Goal: Task Accomplishment & Management: Use online tool/utility

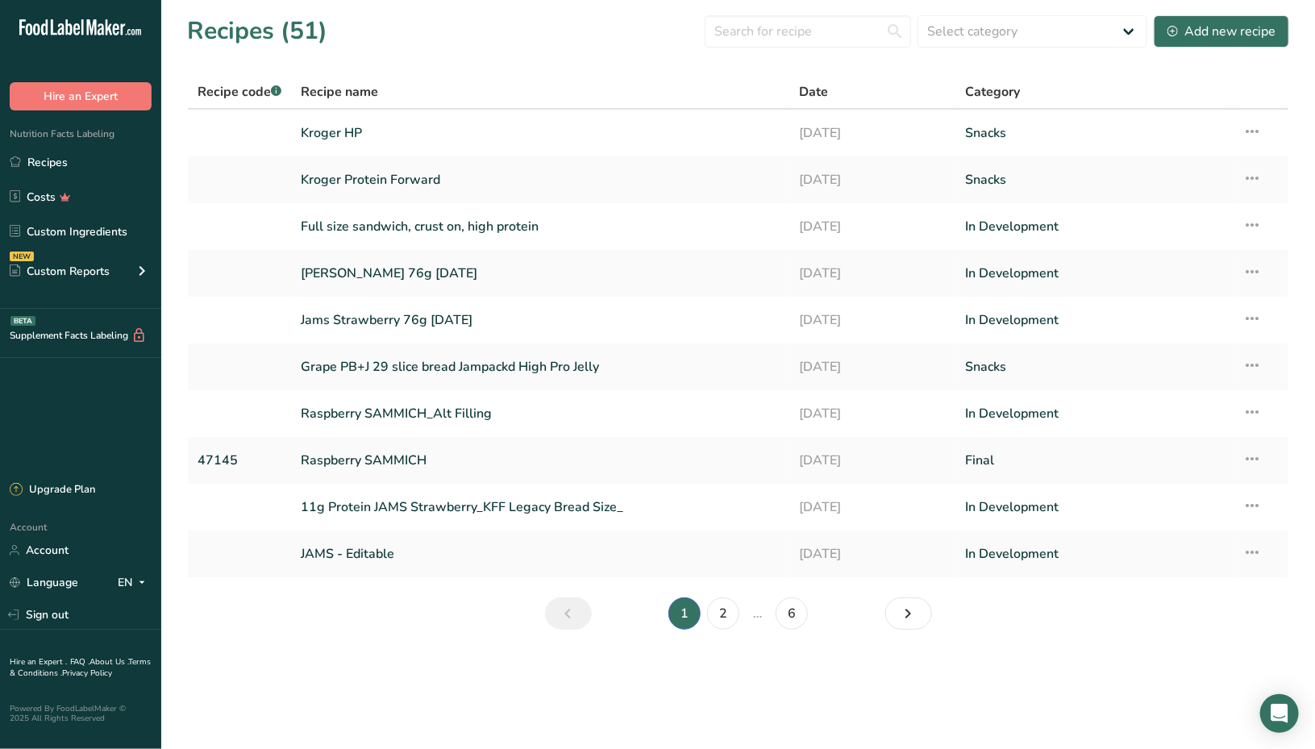
click at [802, 59] on section "Recipes (51) Select category All Archive Baked Goods [GEOGRAPHIC_DATA] Confecti…" at bounding box center [738, 328] width 1154 height 656
click at [802, 32] on input "text" at bounding box center [808, 31] width 206 height 32
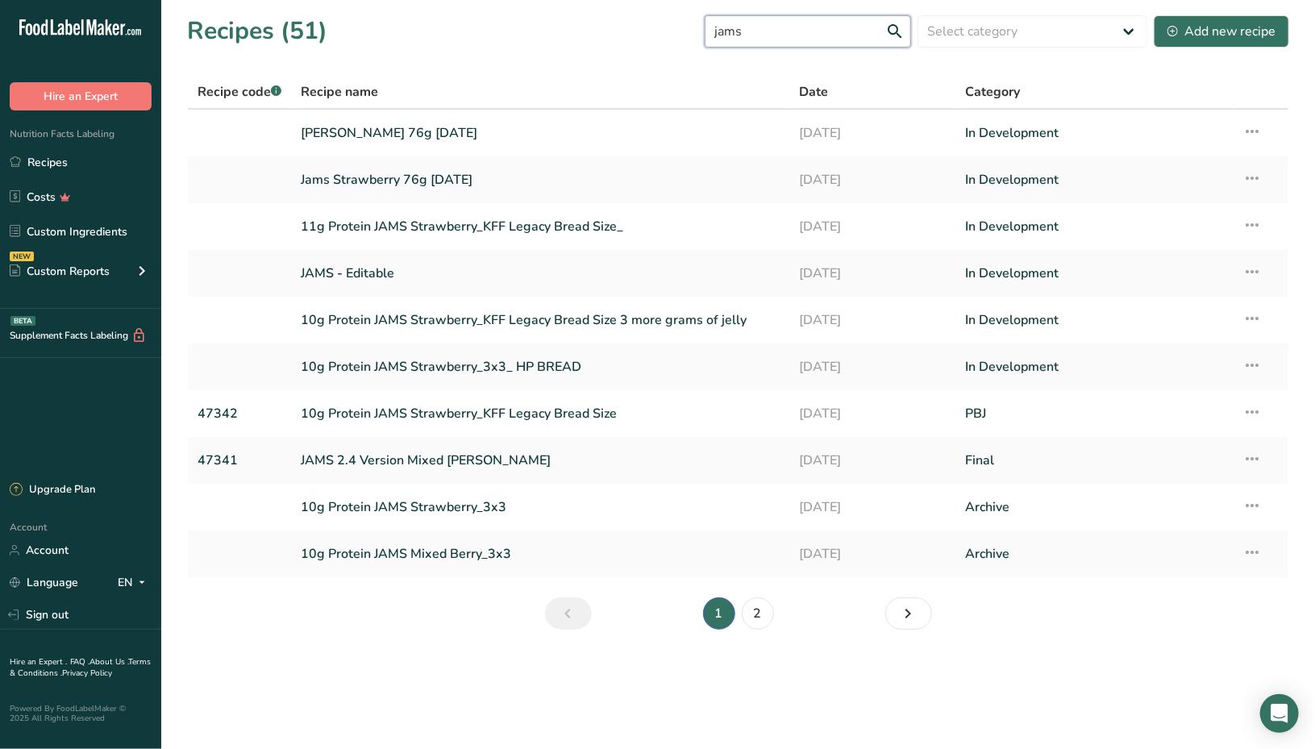
type input "jams"
click at [601, 172] on link "Jams Strawberry 76g [DATE]" at bounding box center [540, 180] width 479 height 34
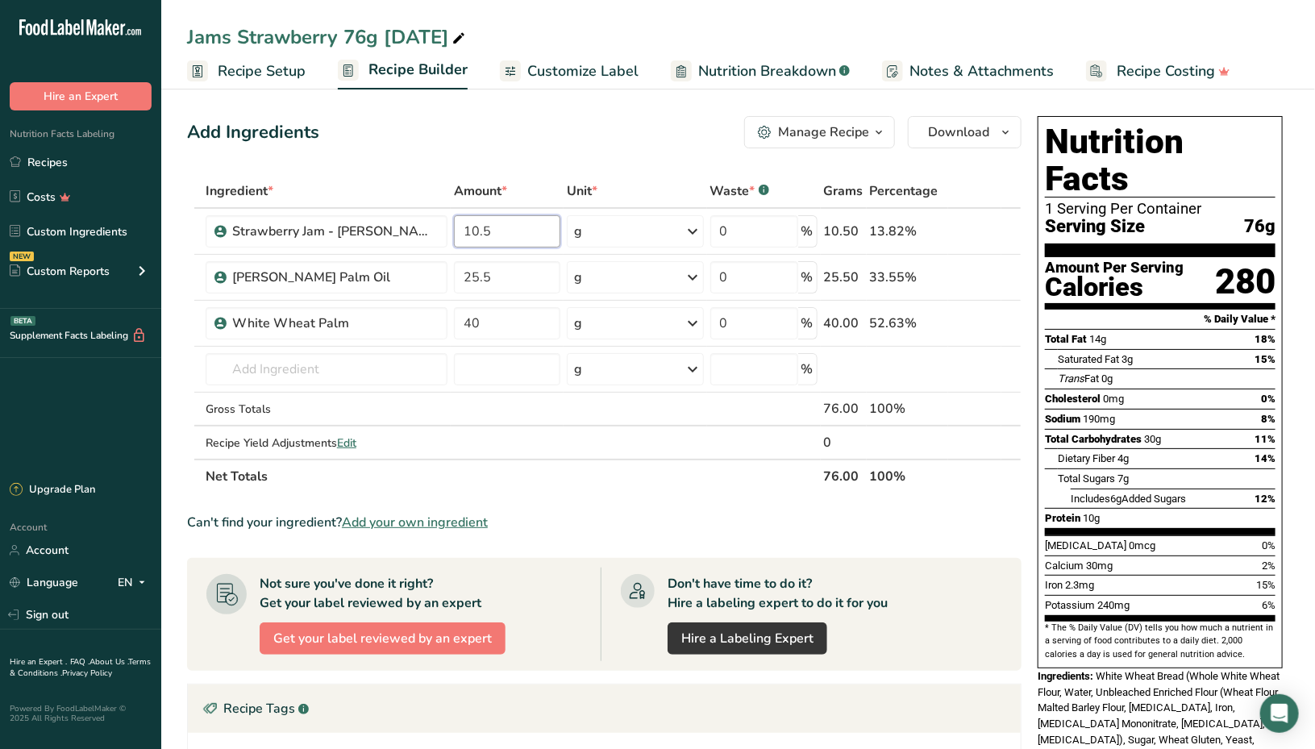
click at [536, 233] on input "10.5" at bounding box center [507, 231] width 106 height 32
drag, startPoint x: 535, startPoint y: 231, endPoint x: 410, endPoint y: 245, distance: 126.5
click at [410, 245] on tr "Strawberry Jam - [PERSON_NAME] 10.5 g Weight Units g kg mg See more Volume Unit…" at bounding box center [604, 232] width 833 height 46
type input "9.5"
click at [365, 39] on div "Jams Strawberry 76g [DATE]" at bounding box center [327, 37] width 281 height 29
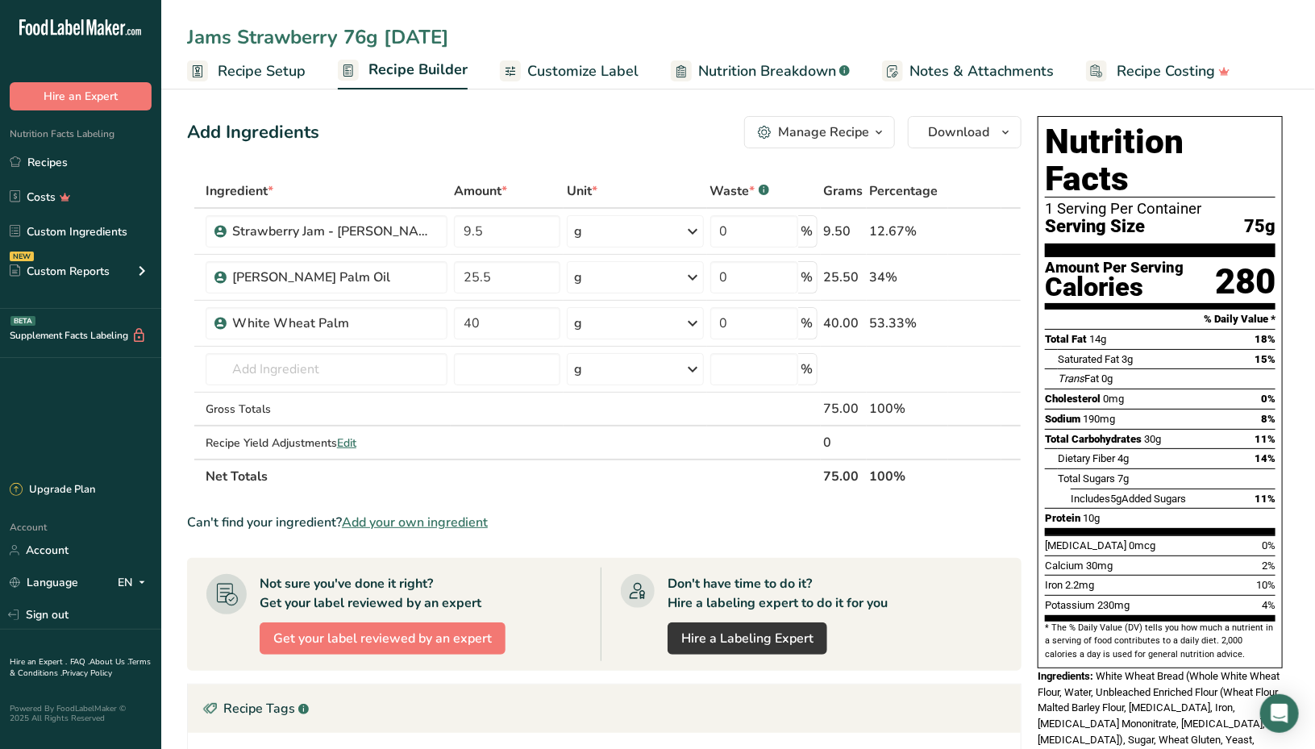
click at [365, 37] on input "Jams Strawberry 76g [DATE]" at bounding box center [738, 37] width 1102 height 29
type input "Jams Strawberry 75g [DATE]"
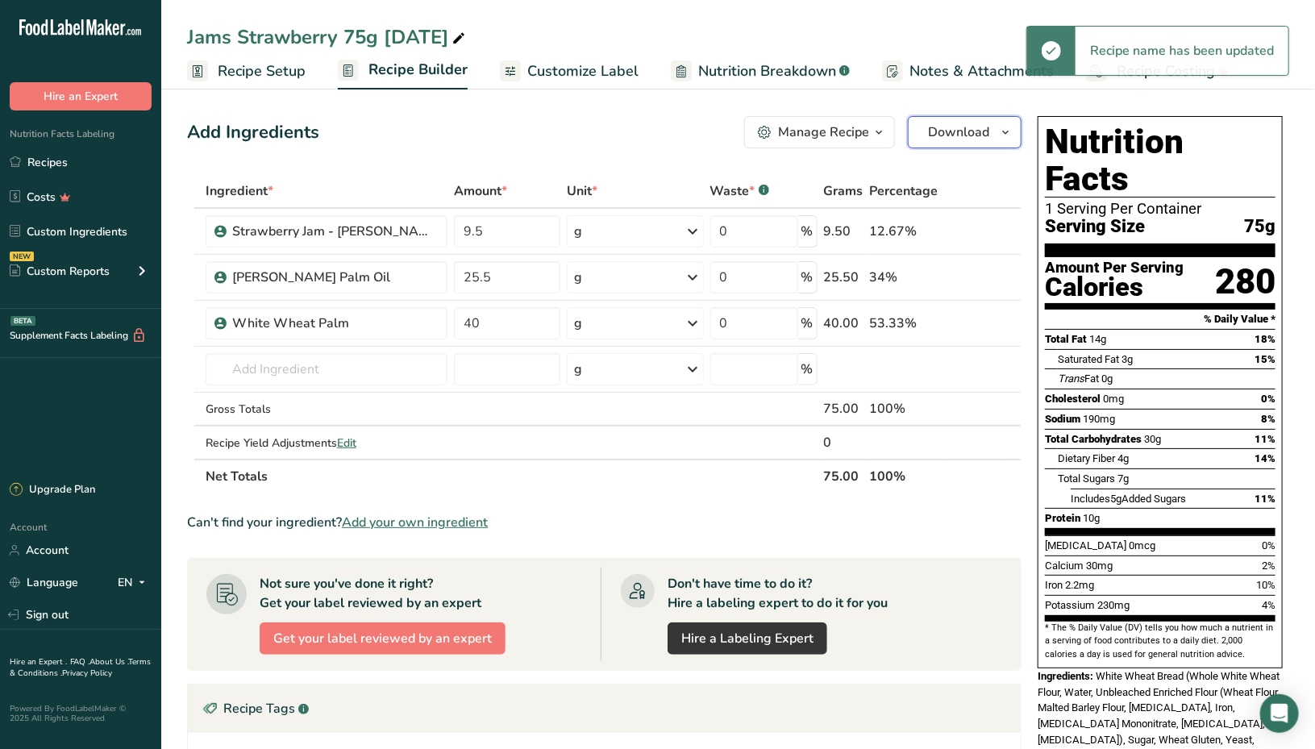
click at [959, 134] on span "Download" at bounding box center [958, 132] width 61 height 19
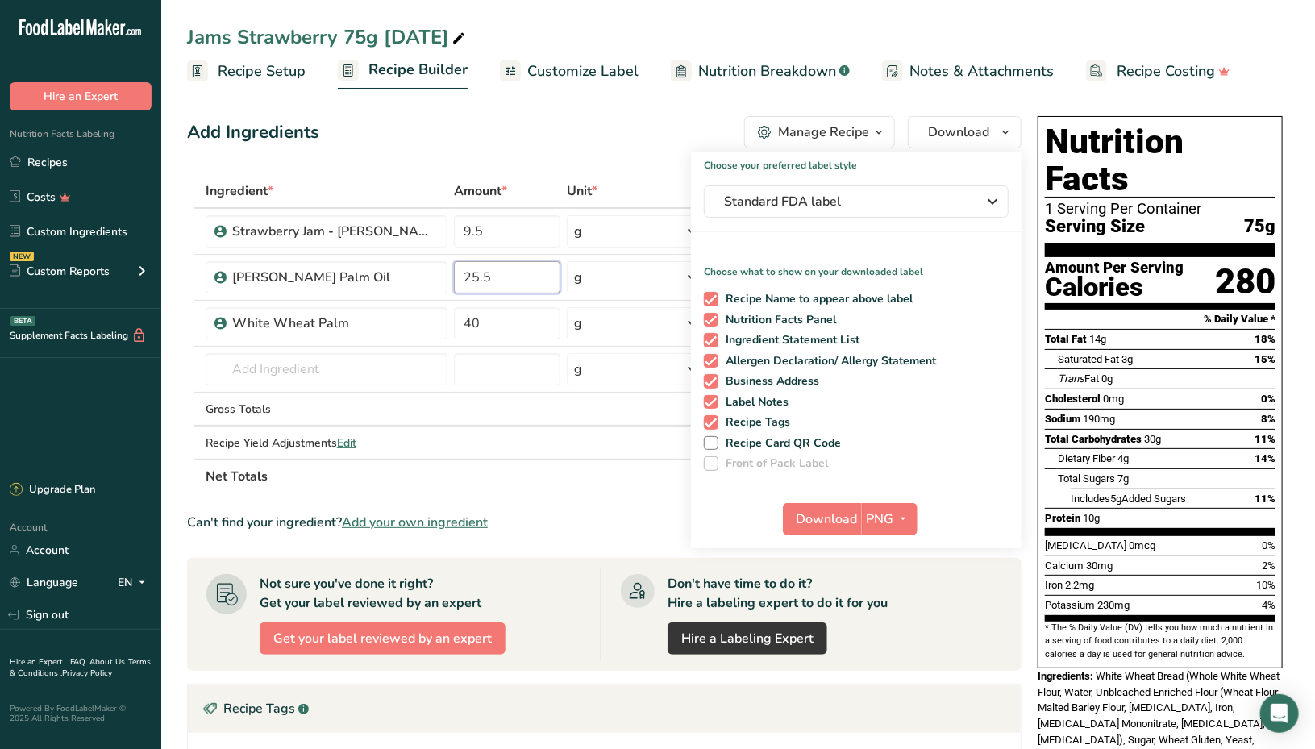
click at [522, 283] on input "25.5" at bounding box center [507, 277] width 106 height 32
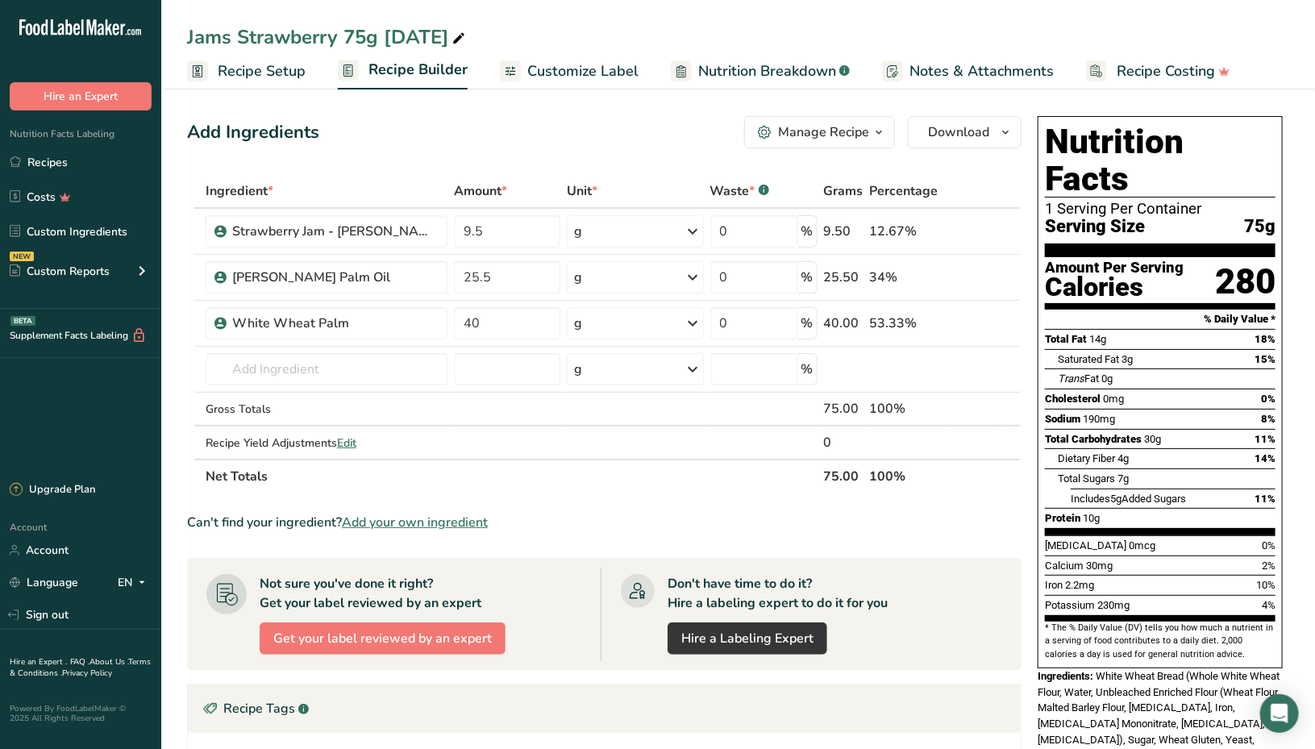
click at [1015, 287] on div "Ingredient * Amount * Unit * Waste * .a-a{fill:#347362;}.b-a{fill:#fff;} Grams …" at bounding box center [604, 333] width 835 height 319
drag, startPoint x: 490, startPoint y: 278, endPoint x: 463, endPoint y: 285, distance: 28.4
click at [463, 285] on input "25.5" at bounding box center [507, 277] width 106 height 32
click at [485, 280] on input "25" at bounding box center [507, 277] width 106 height 32
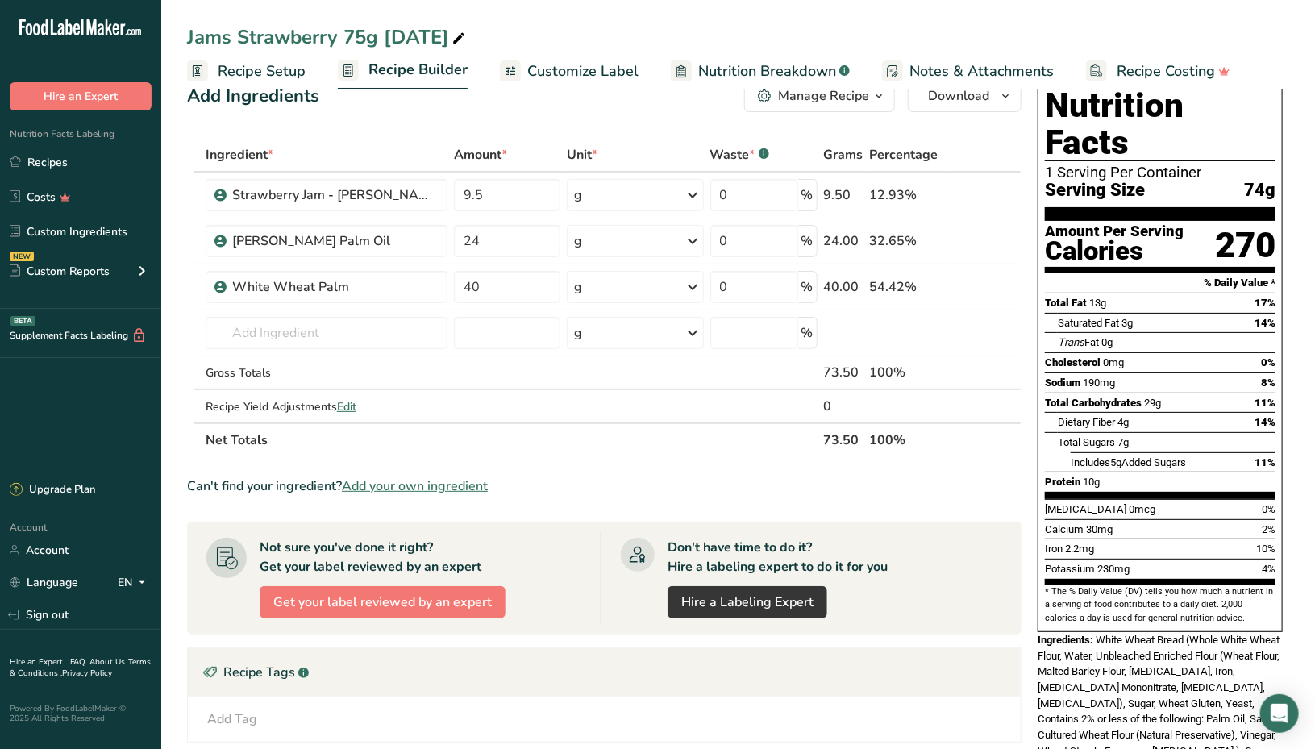
scroll to position [39, 0]
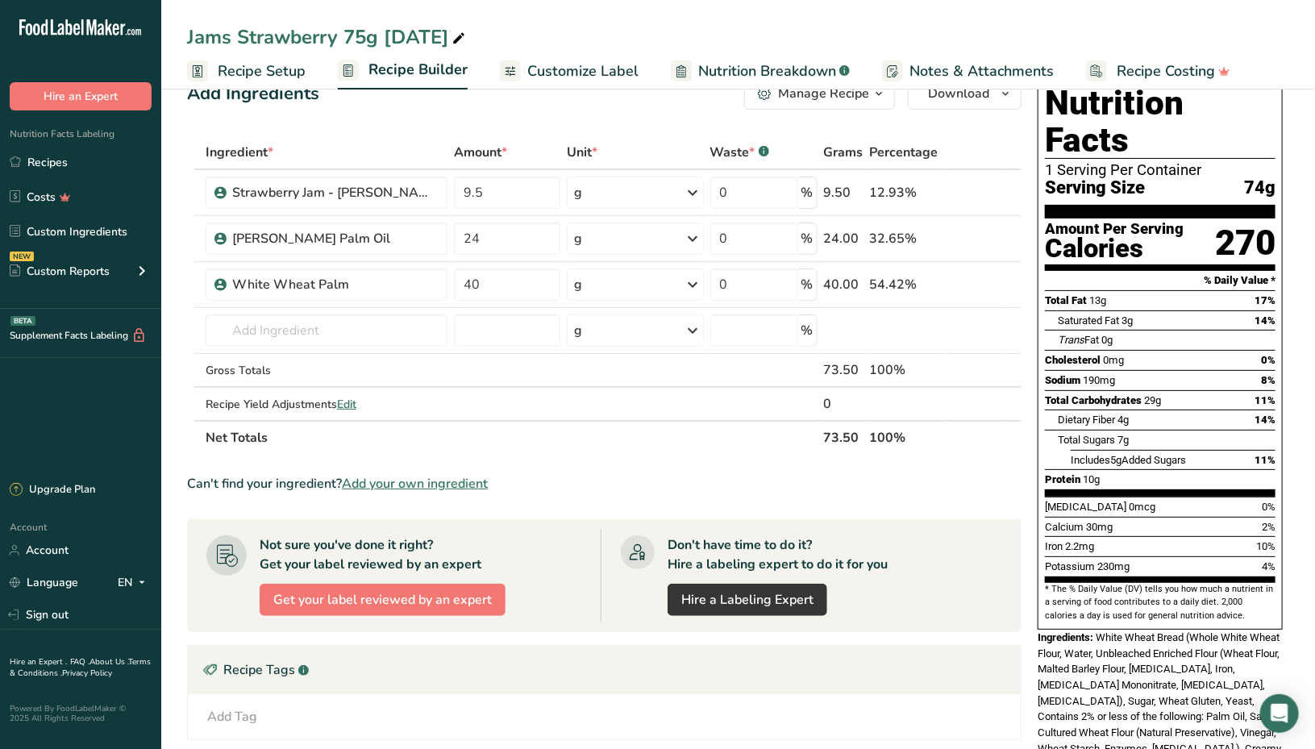
click at [968, 281] on span at bounding box center [961, 284] width 19 height 19
drag, startPoint x: 503, startPoint y: 239, endPoint x: 453, endPoint y: 237, distance: 50.1
click at [454, 237] on input "24" at bounding box center [507, 239] width 106 height 32
click at [496, 239] on input "24" at bounding box center [507, 239] width 106 height 32
click at [497, 272] on div "Ingredient * Amount * Unit * Waste * .a-a{fill:#347362;}.b-a{fill:#fff;} Grams …" at bounding box center [604, 294] width 835 height 319
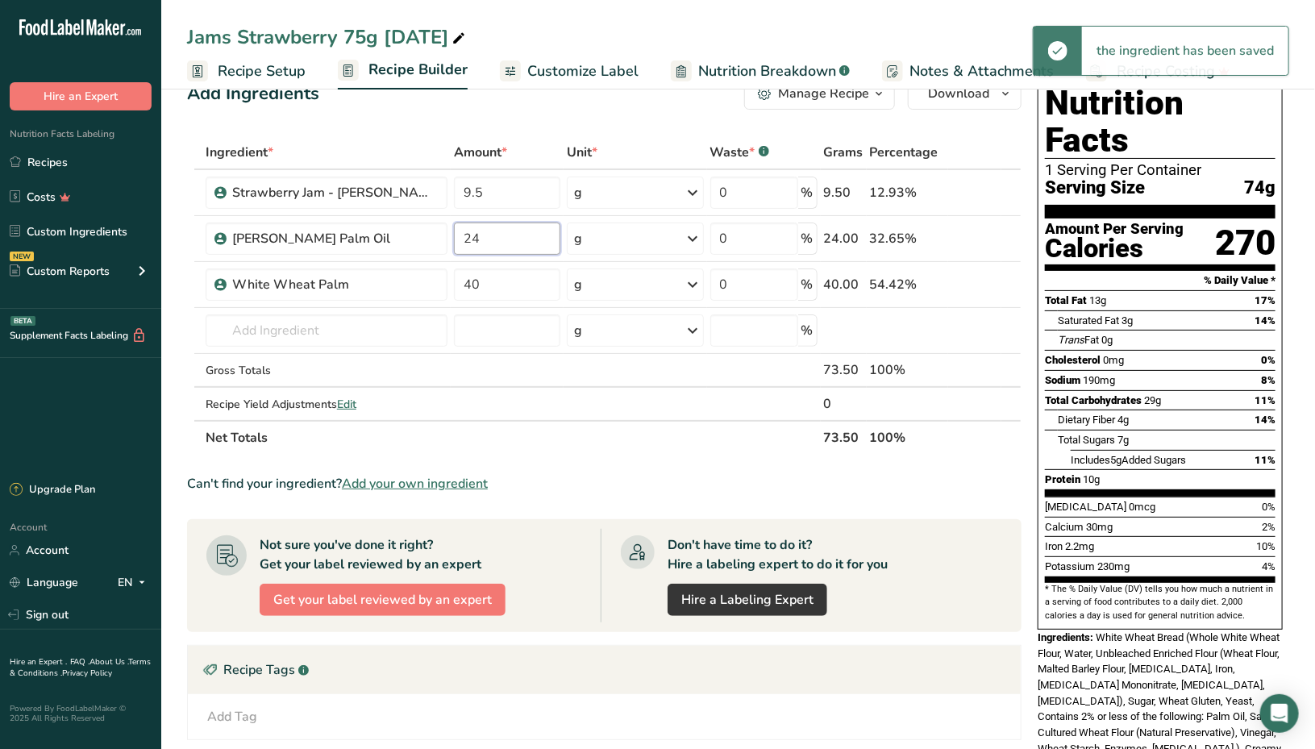
click at [494, 235] on div "Ingredient * Amount * Unit * Waste * .a-a{fill:#347362;}.b-a{fill:#fff;} Grams …" at bounding box center [604, 294] width 835 height 319
click at [502, 234] on input "23.5" at bounding box center [507, 239] width 106 height 32
type input "24"
click at [494, 226] on input "24" at bounding box center [507, 239] width 106 height 32
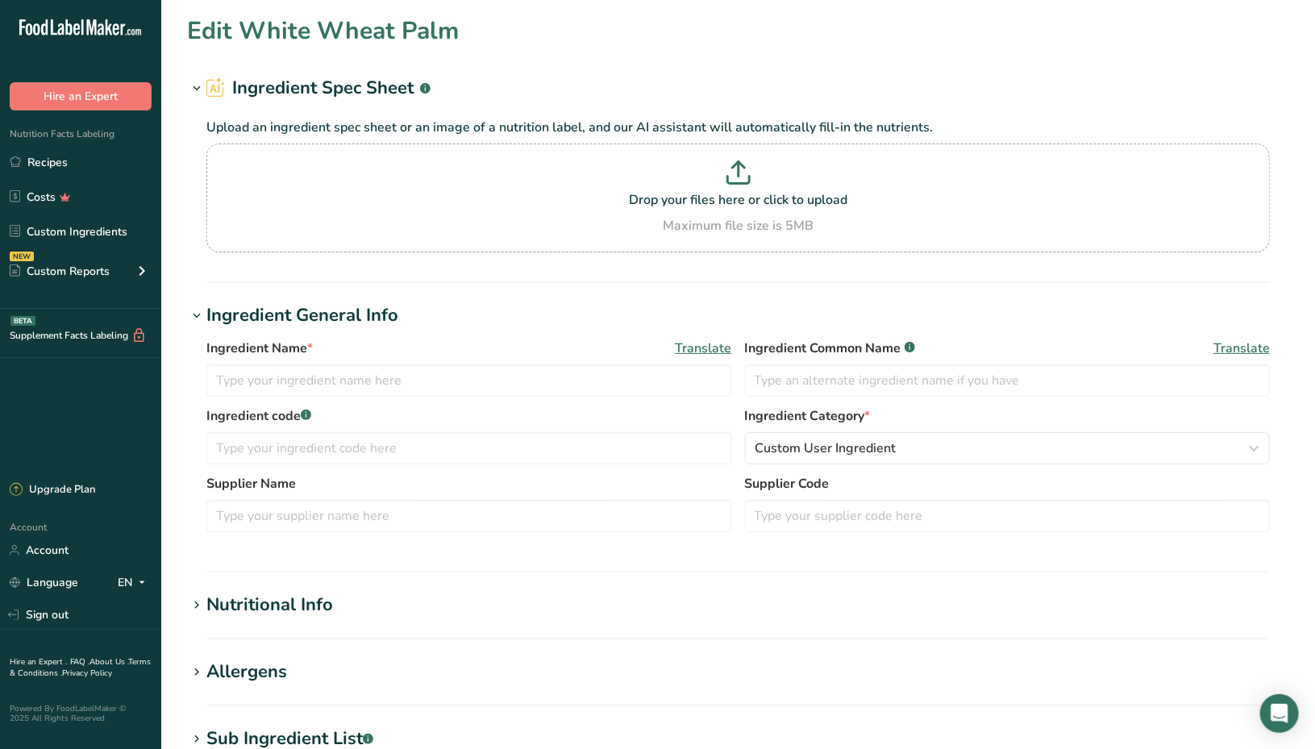
type input "White Wheat Palm"
type input "White Wheat Bread"
type input "WhiteWheatPalm"
type input "Alpha Baking Company"
type input "11043"
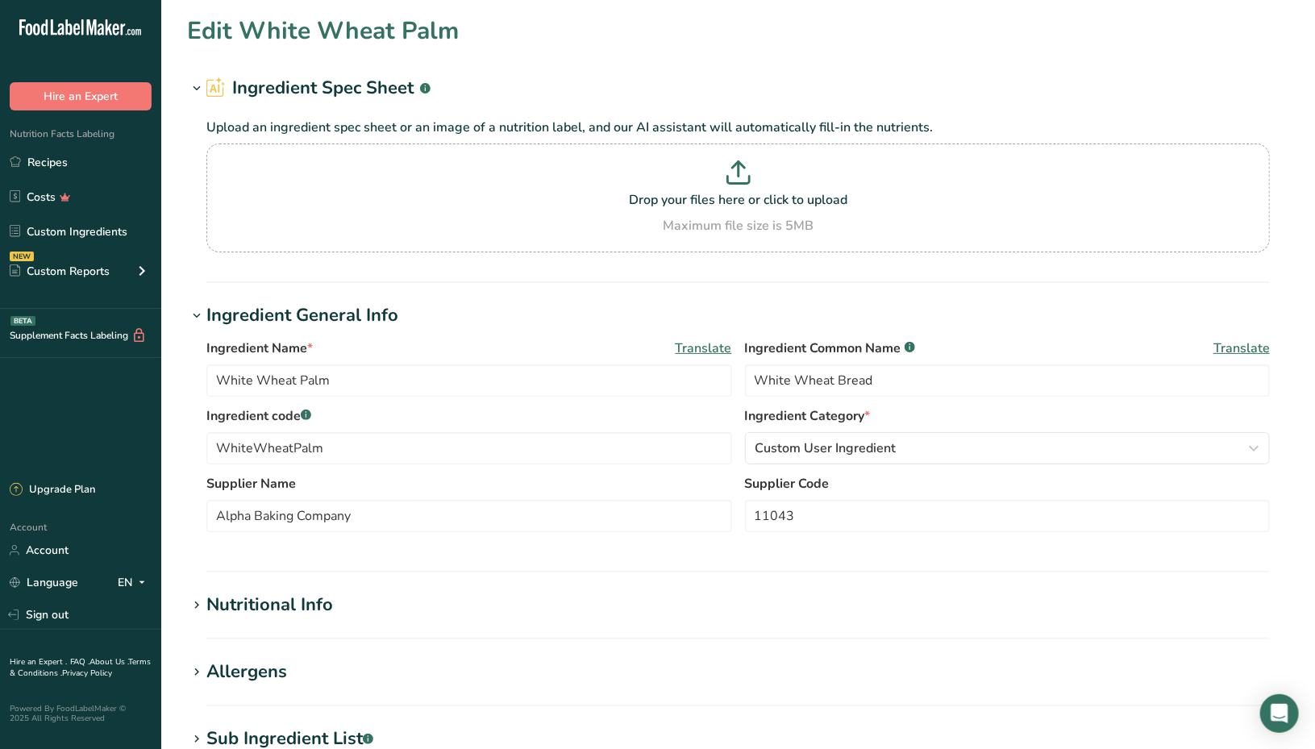
scroll to position [419, 0]
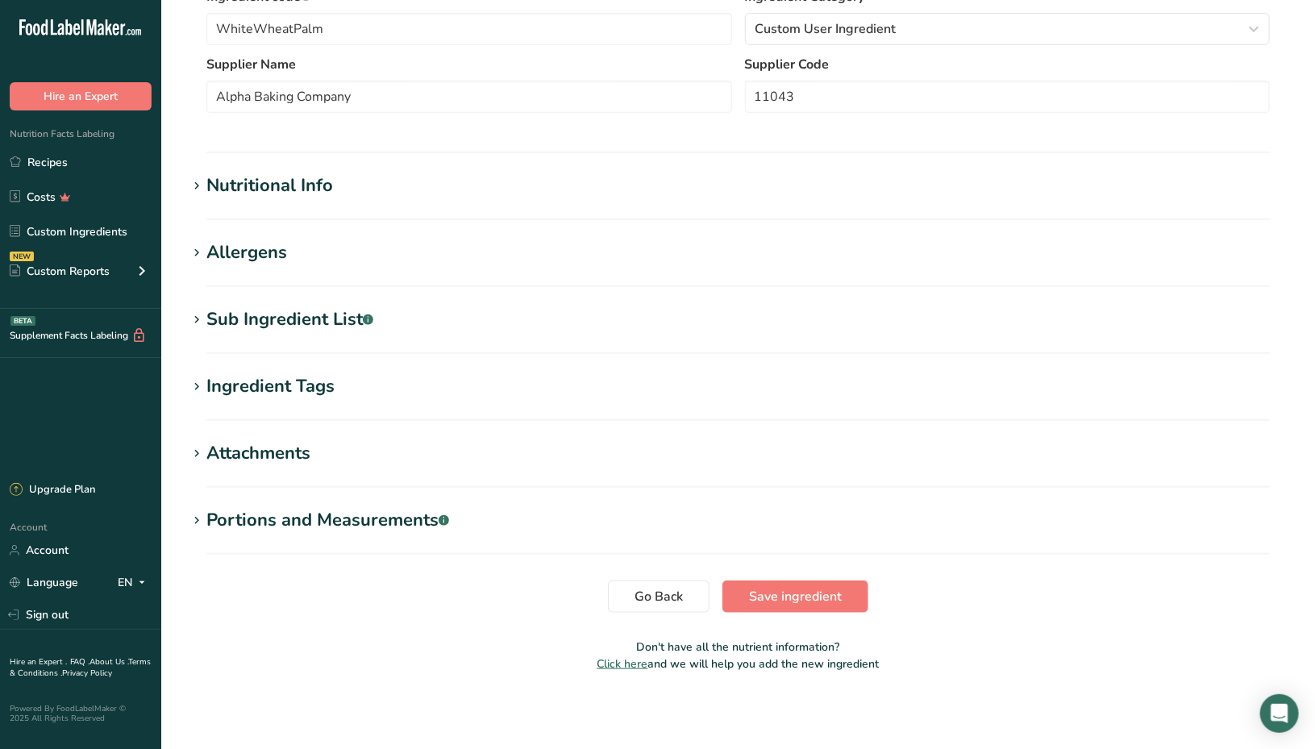
click at [274, 456] on div "Attachments" at bounding box center [258, 453] width 104 height 27
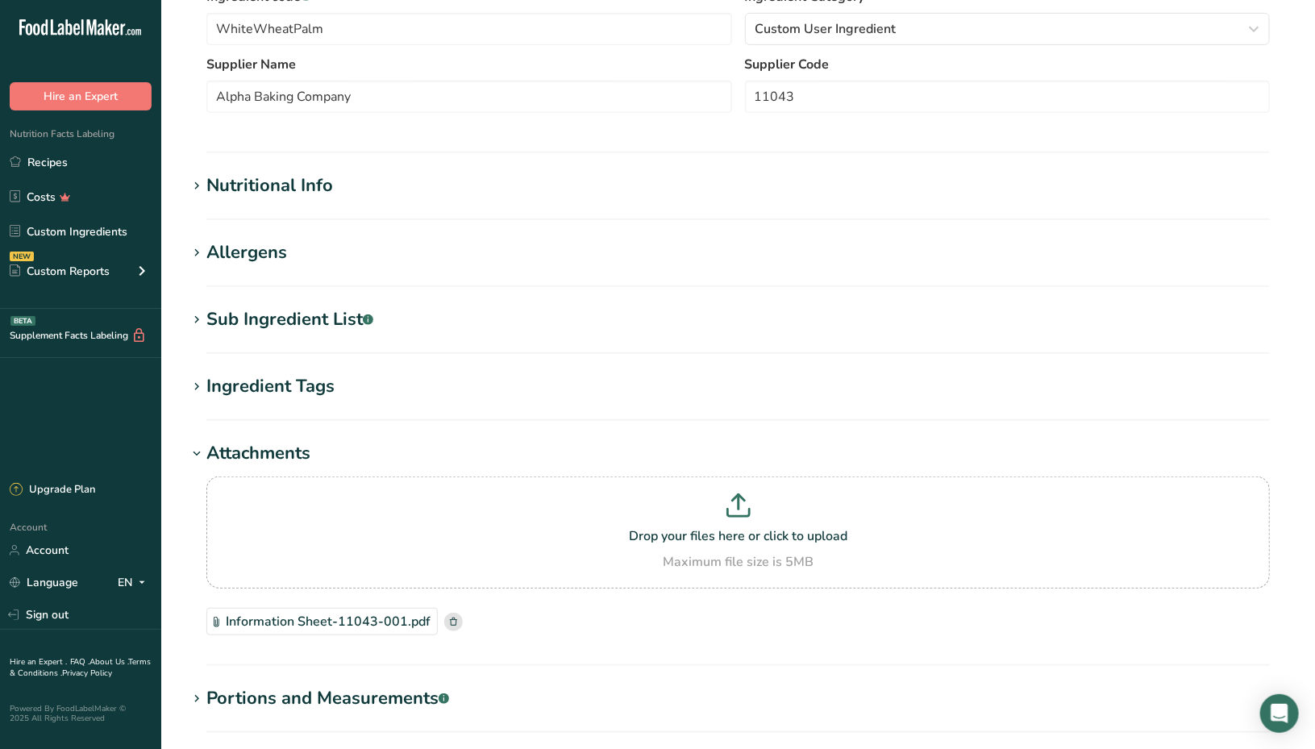
click at [275, 448] on div "Attachments" at bounding box center [258, 453] width 104 height 27
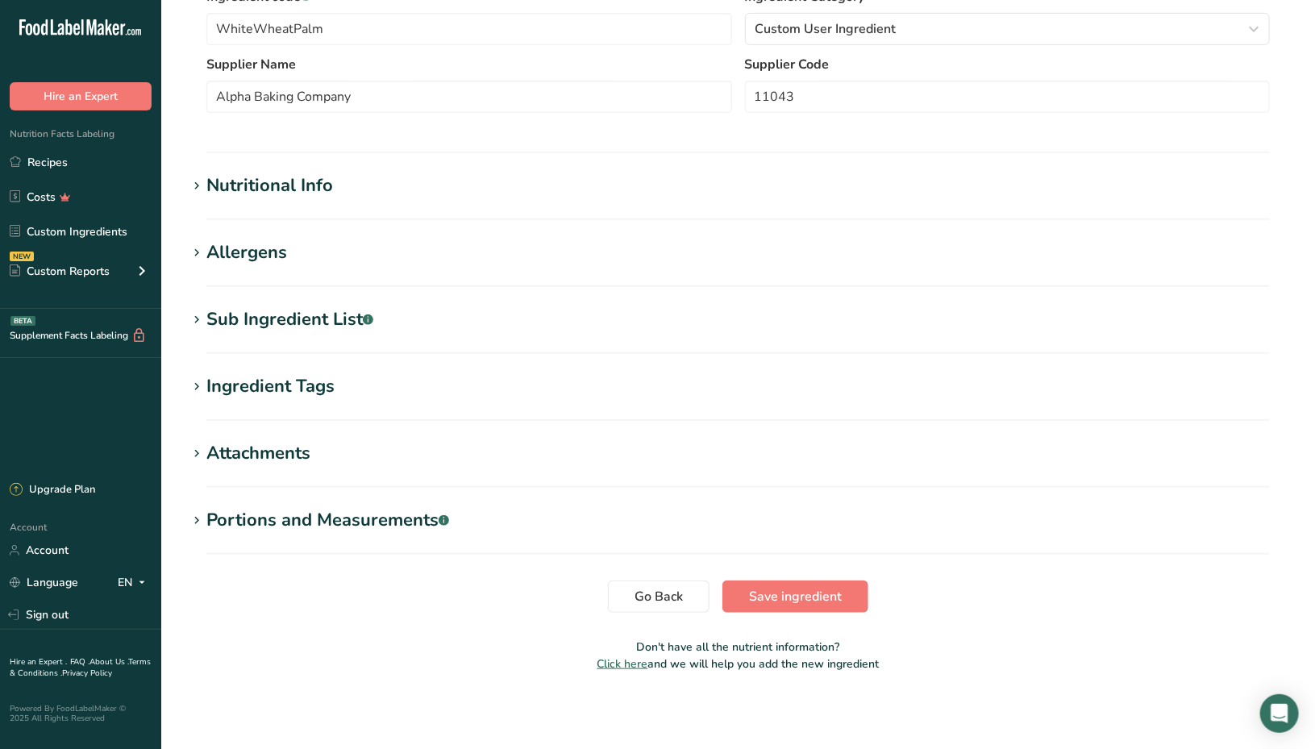
click at [327, 159] on section "Edit White Wheat Palm Ingredient Spec Sheet .a-a{fill:#347362;}.b-a{fill:#fff;}…" at bounding box center [738, 140] width 1154 height 1118
click at [324, 181] on div "Nutritional Info" at bounding box center [269, 186] width 127 height 27
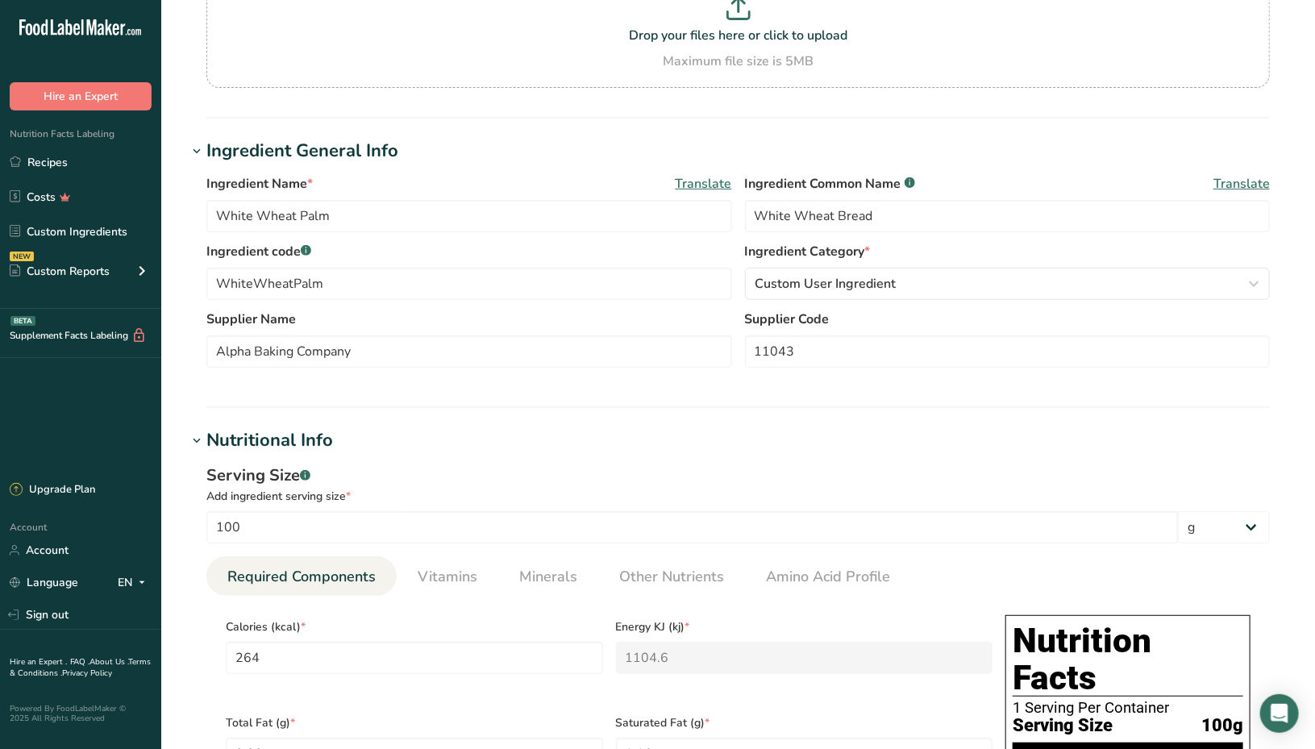
scroll to position [0, 0]
